Goal: Task Accomplishment & Management: Manage account settings

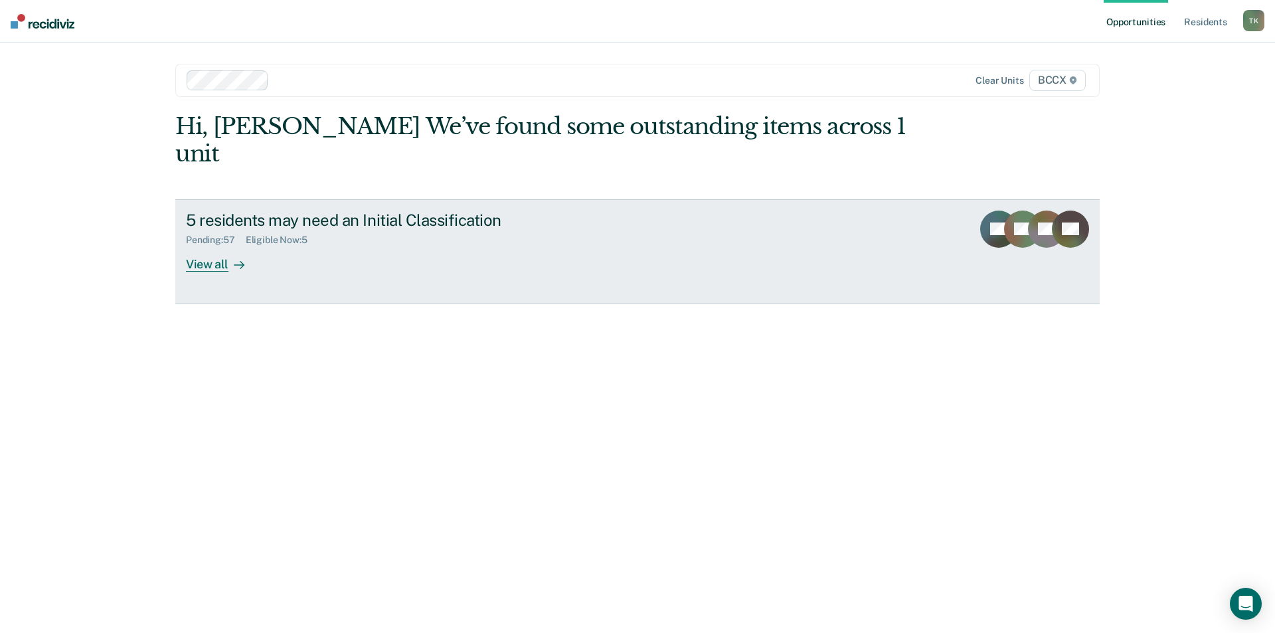
click at [312, 210] on div "5 residents may need an Initial Classification" at bounding box center [419, 219] width 466 height 19
